Goal: Task Accomplishment & Management: Use online tool/utility

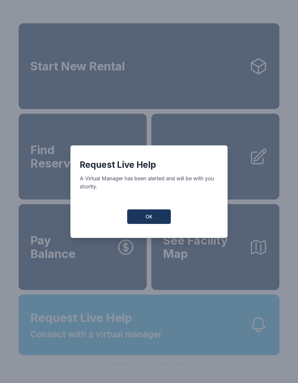
click at [151, 220] on span "OK" at bounding box center [148, 216] width 7 height 7
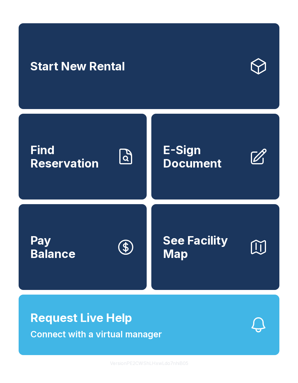
click at [95, 183] on link "Find Reservation" at bounding box center [83, 157] width 128 height 86
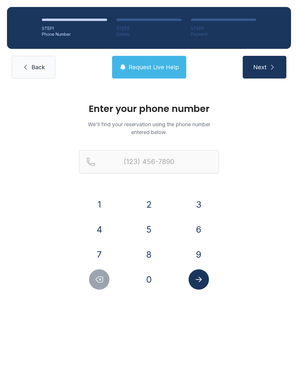
click at [197, 250] on button "9" at bounding box center [198, 254] width 20 height 20
click at [98, 227] on button "4" at bounding box center [99, 229] width 20 height 20
click at [199, 201] on button "3" at bounding box center [198, 204] width 20 height 20
click at [143, 201] on button "2" at bounding box center [149, 204] width 20 height 20
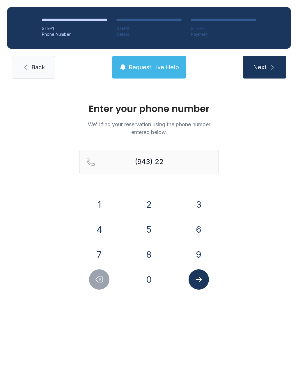
click at [95, 199] on button "1" at bounding box center [99, 204] width 20 height 20
click at [194, 227] on button "6" at bounding box center [198, 229] width 20 height 20
click at [101, 252] on button "7" at bounding box center [99, 254] width 20 height 20
click at [150, 204] on button "2" at bounding box center [149, 204] width 20 height 20
click at [154, 277] on button "0" at bounding box center [149, 279] width 20 height 20
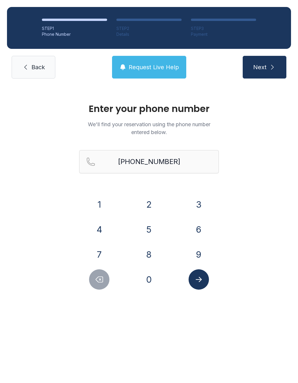
click at [200, 275] on button "Submit lookup form" at bounding box center [198, 279] width 20 height 20
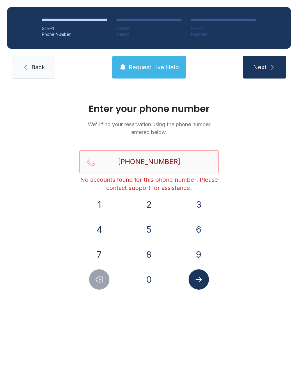
click at [179, 159] on input "[PHONE_NUMBER]" at bounding box center [149, 161] width 140 height 23
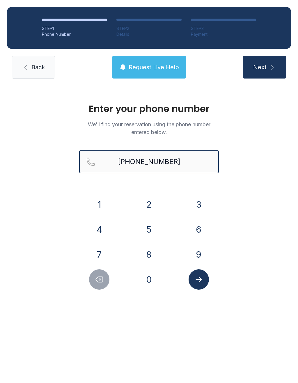
type input "[PHONE_NUMBER]"
click at [264, 67] on button "Next" at bounding box center [265, 67] width 44 height 23
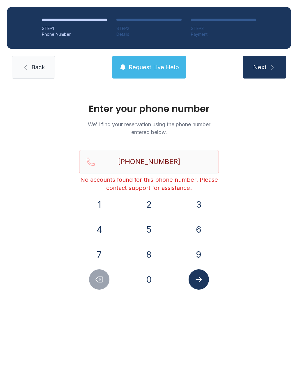
click at [33, 59] on link "Back" at bounding box center [34, 67] width 44 height 23
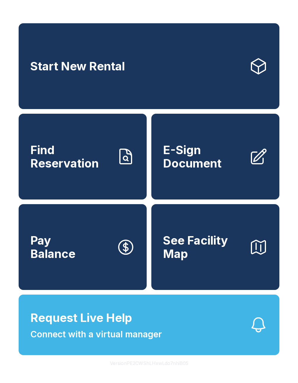
click at [80, 259] on link "Pay Balance" at bounding box center [83, 247] width 128 height 86
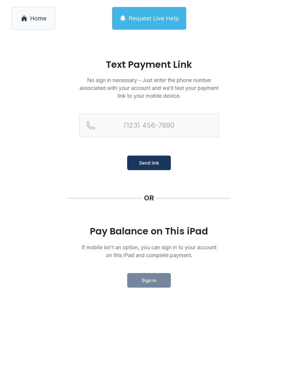
click at [150, 161] on span "Send link" at bounding box center [149, 162] width 20 height 7
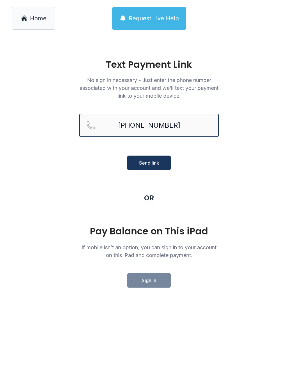
type input "[PHONE_NUMBER]"
click at [145, 162] on span "Send link" at bounding box center [149, 162] width 20 height 7
click at [153, 272] on div "Pay Balance on This iPad If mobile isn’t an option, you can sign in to your acc…" at bounding box center [149, 257] width 140 height 62
click at [35, 21] on span "Home" at bounding box center [38, 18] width 17 height 8
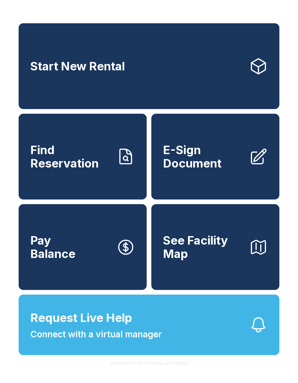
click at [209, 158] on span "E-Sign Document" at bounding box center [203, 156] width 81 height 26
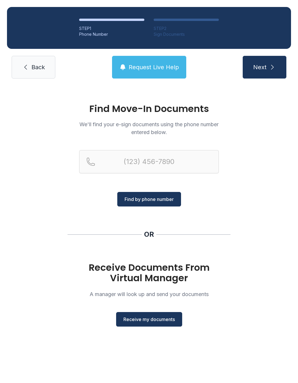
click at [153, 312] on button "Receive my documents" at bounding box center [149, 319] width 66 height 15
